Goal: Task Accomplishment & Management: Complete application form

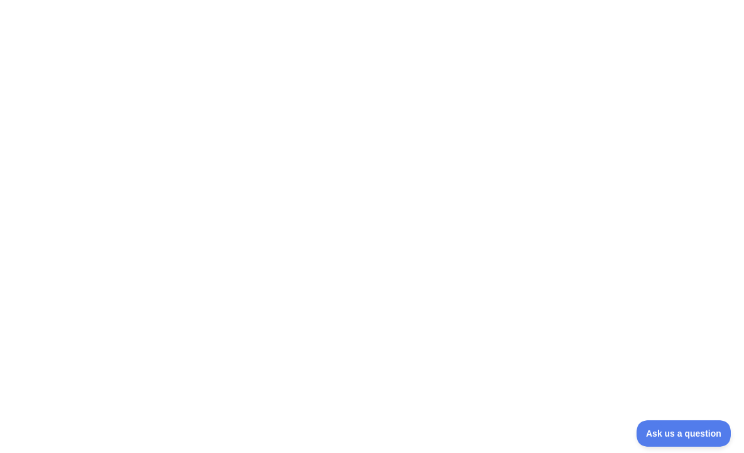
click at [386, 93] on div at bounding box center [372, 226] width 744 height 453
